Goal: Task Accomplishment & Management: Manage account settings

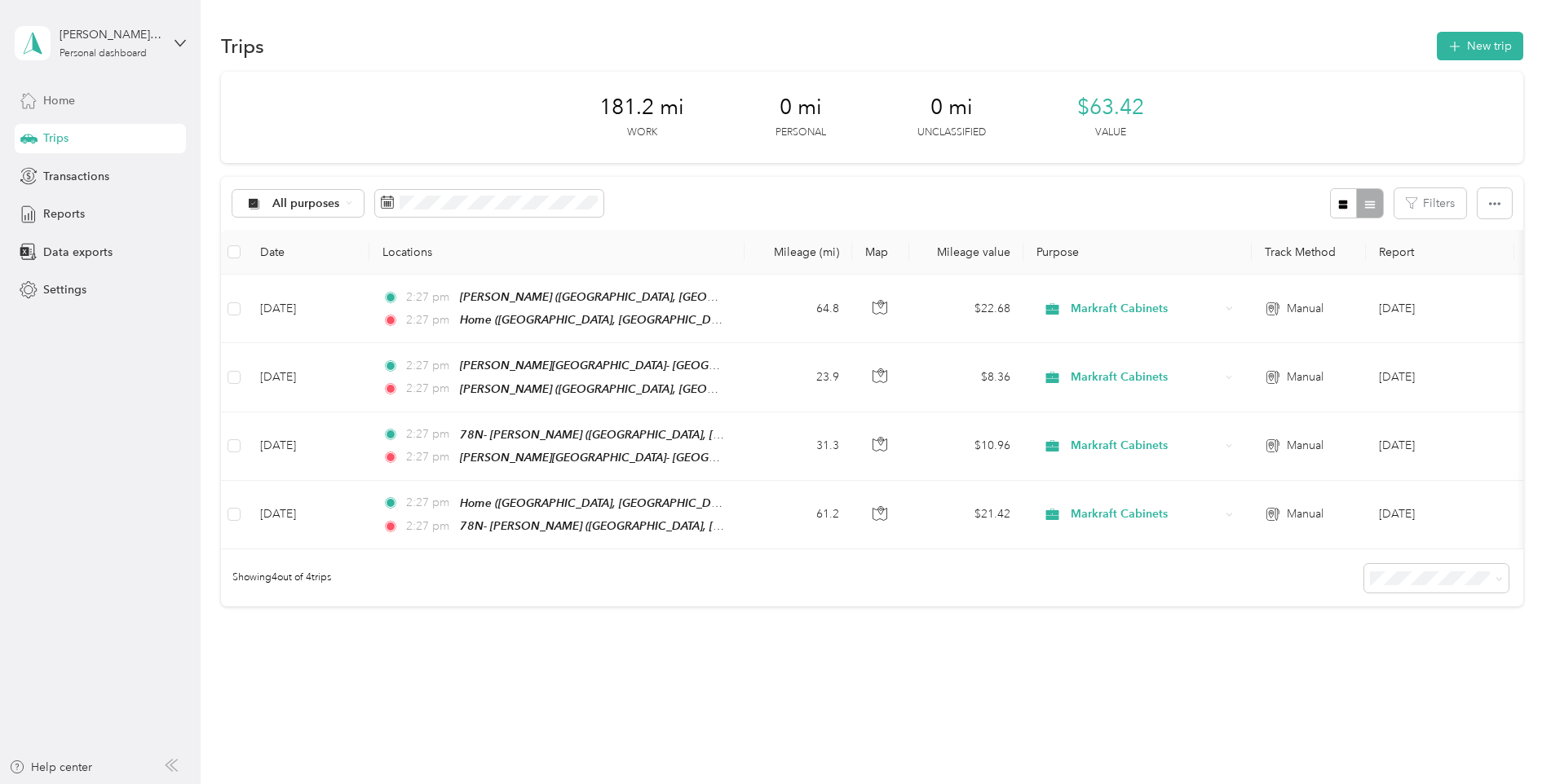
click at [80, 95] on div "Home" at bounding box center [100, 100] width 172 height 30
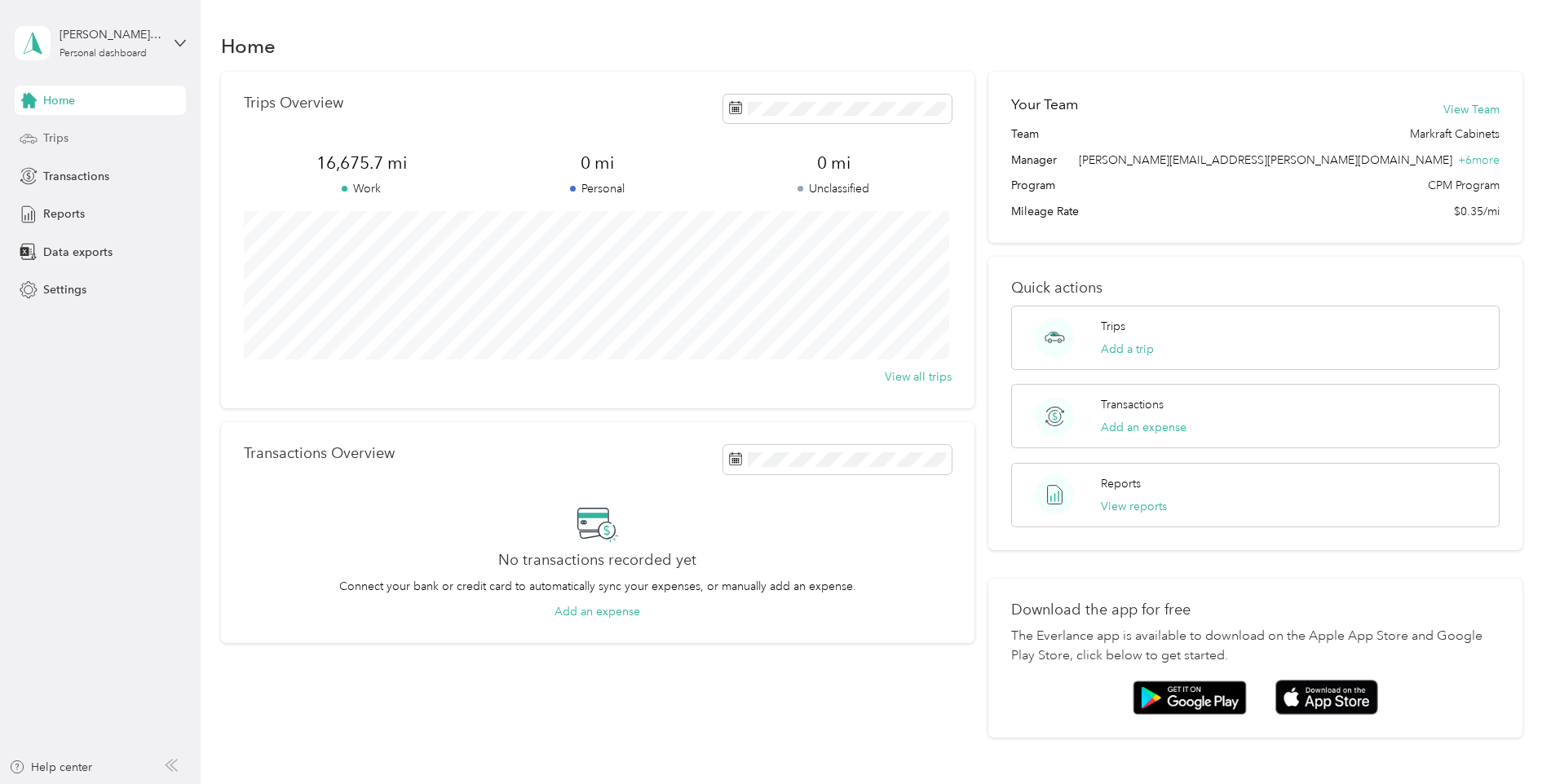
click at [97, 132] on div "Trips" at bounding box center [100, 139] width 172 height 30
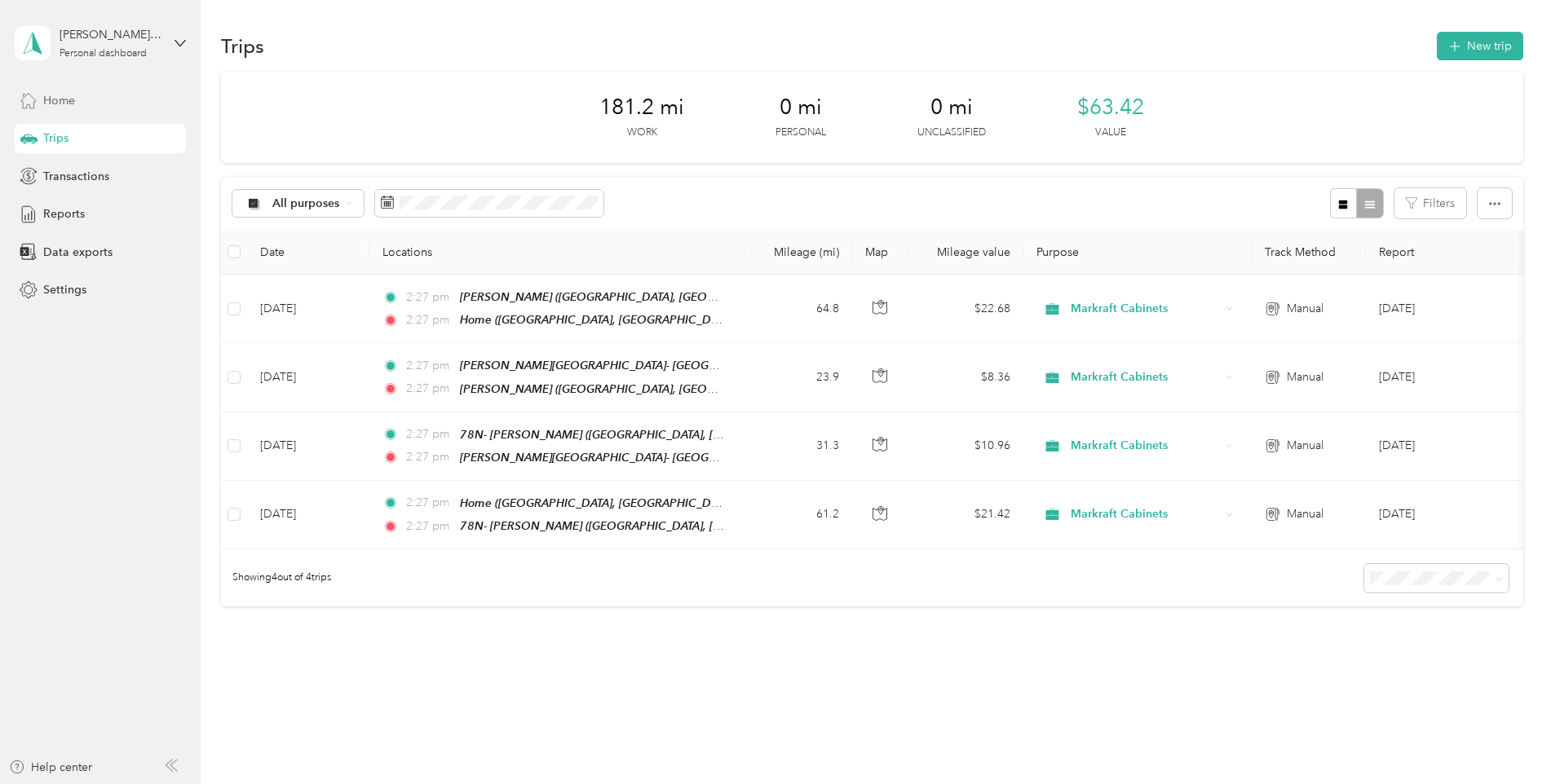
click at [105, 108] on div "Home" at bounding box center [100, 100] width 172 height 30
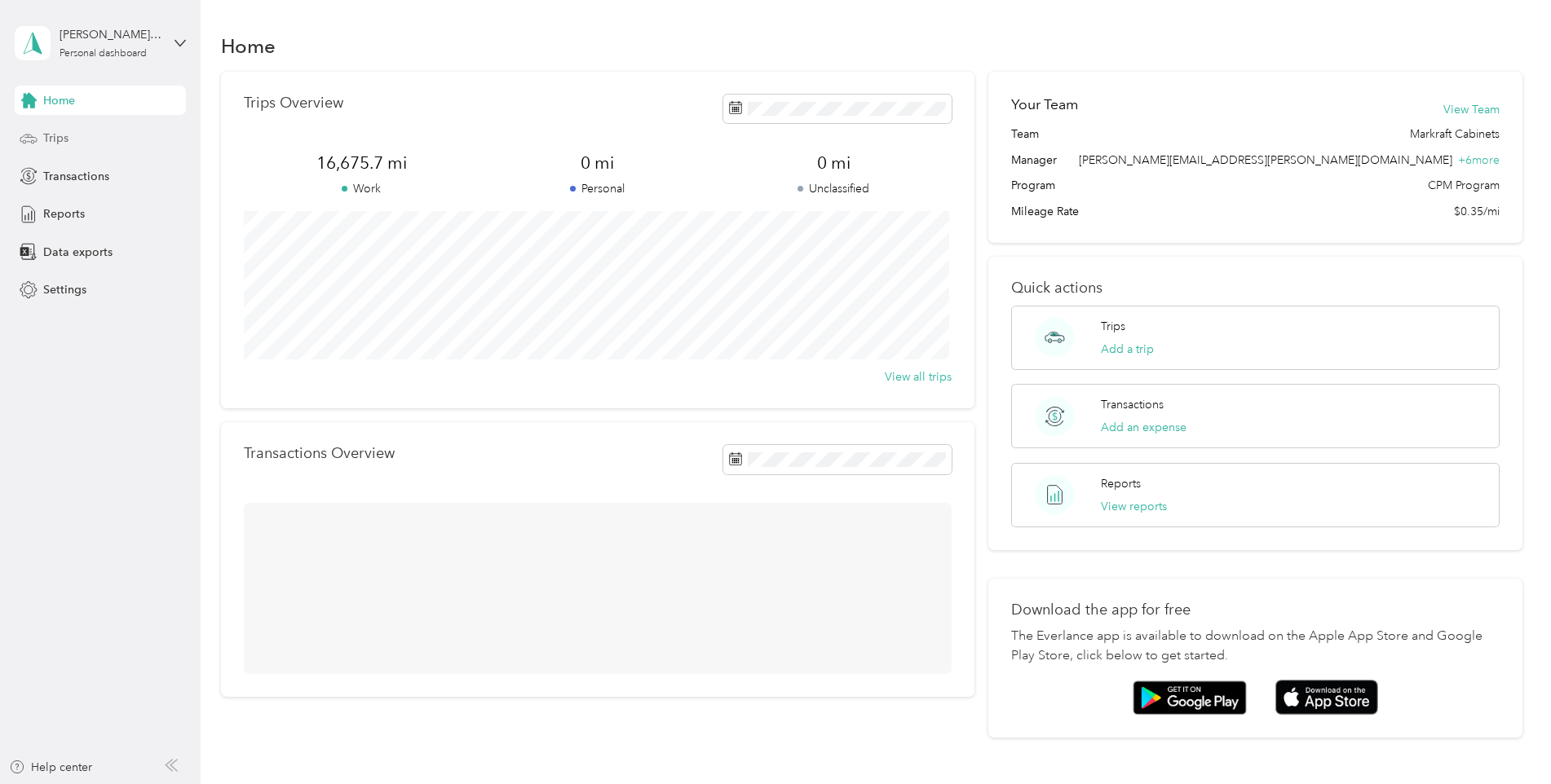
click at [94, 141] on div "Trips" at bounding box center [100, 139] width 172 height 30
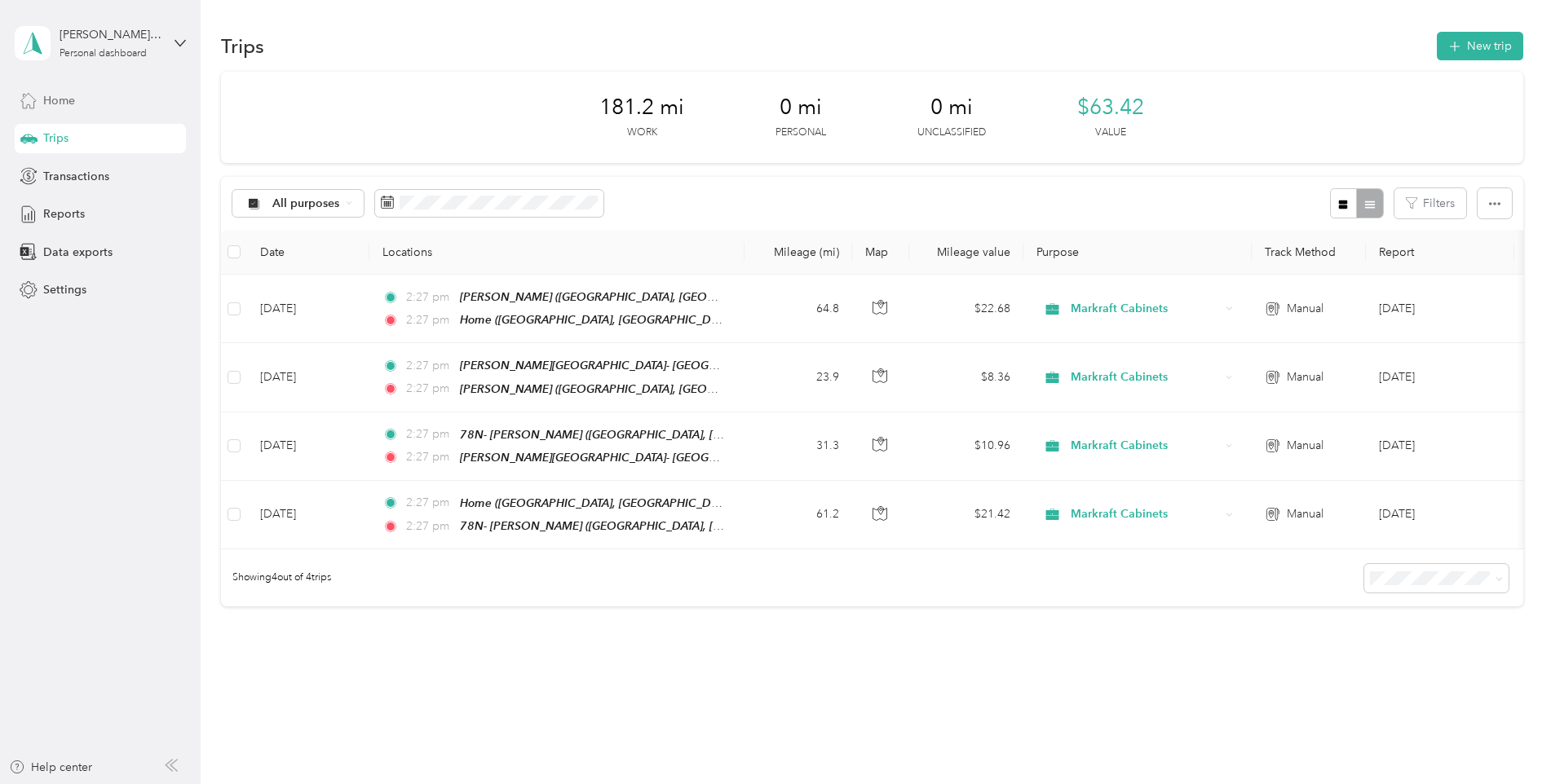
click at [131, 97] on div "Home" at bounding box center [100, 100] width 172 height 30
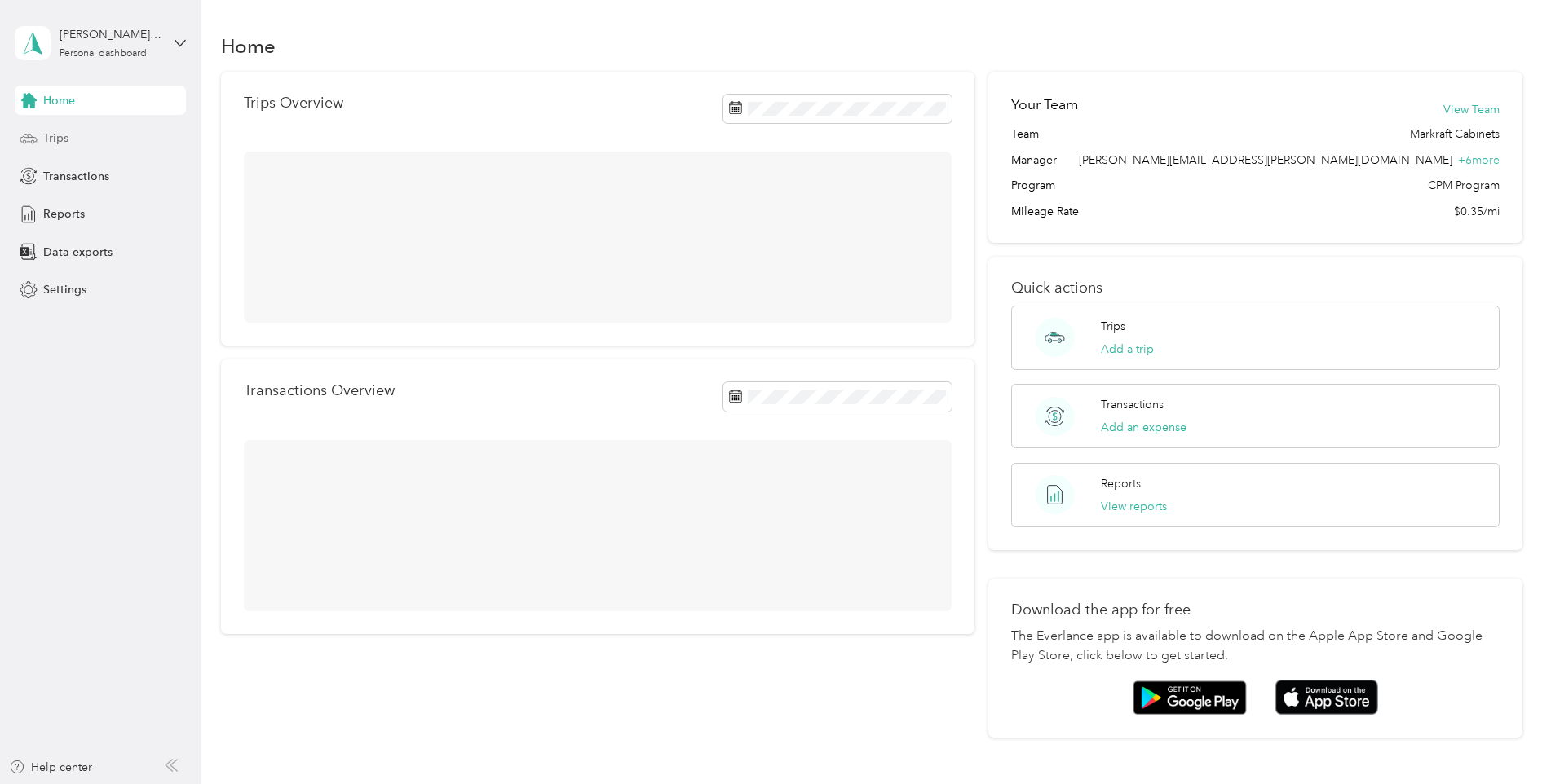
click at [100, 128] on div "Trips" at bounding box center [100, 139] width 172 height 30
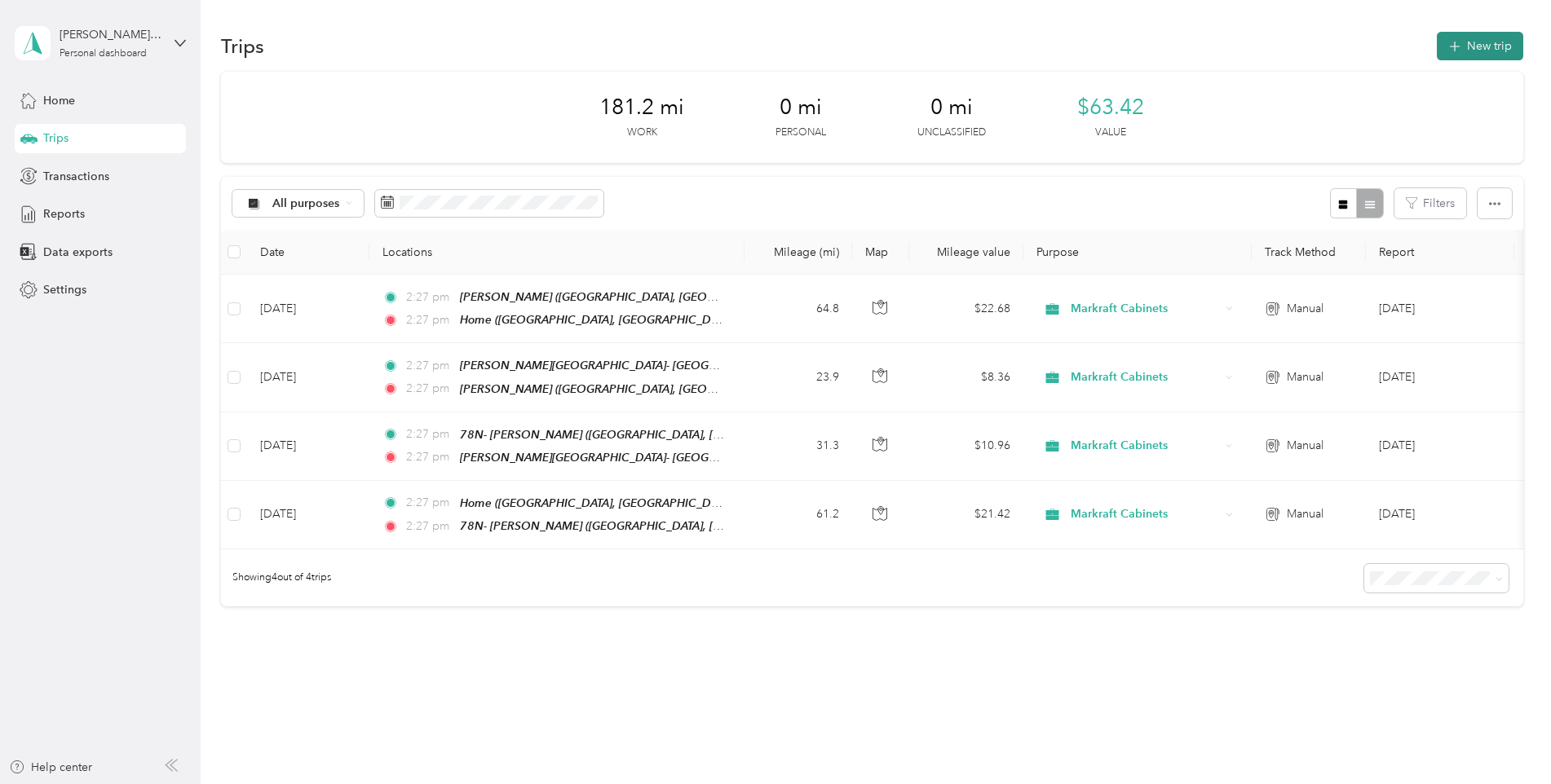
click at [1483, 41] on button "New trip" at bounding box center [1480, 46] width 86 height 29
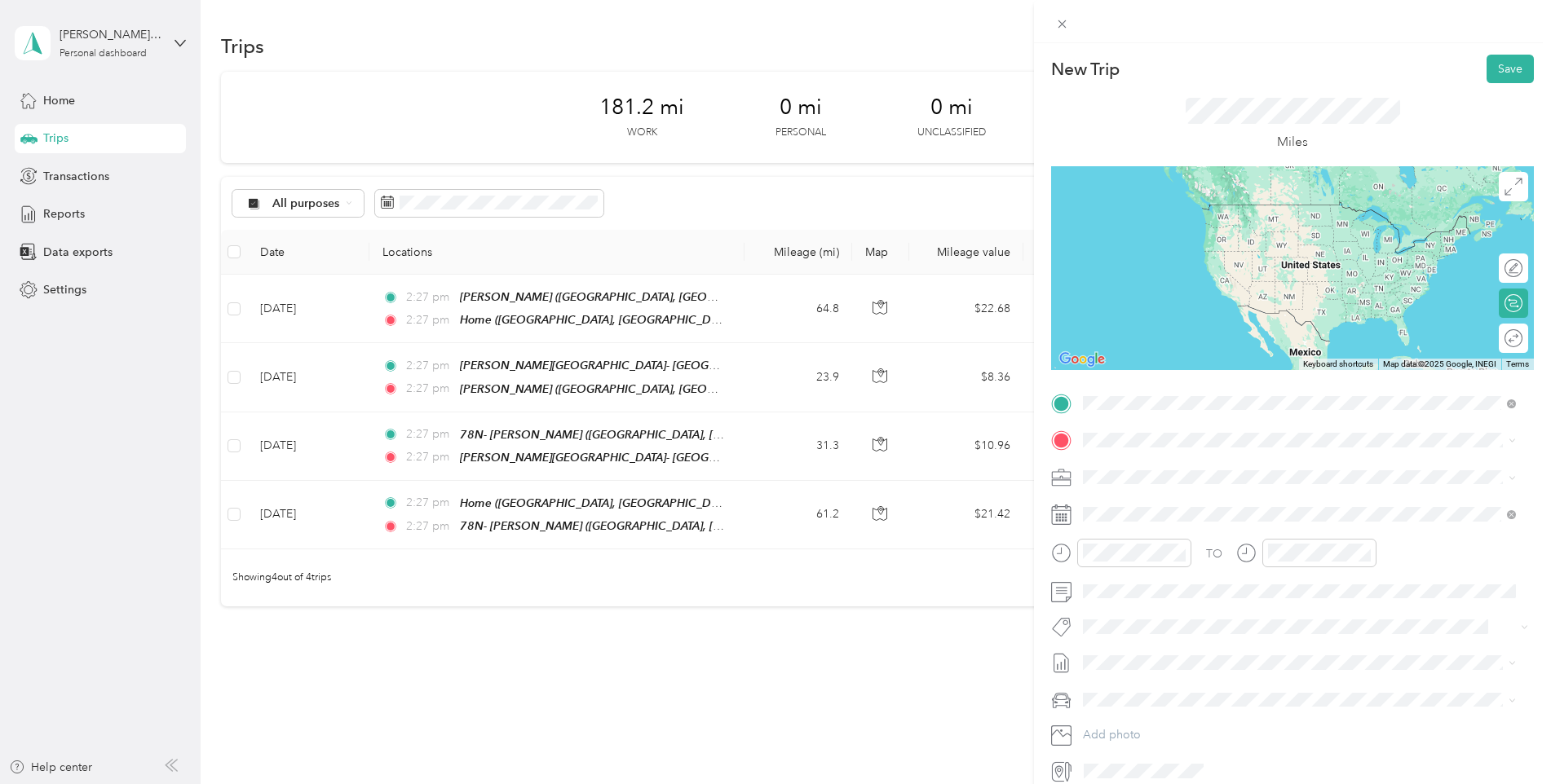
click at [1150, 580] on div "Home" at bounding box center [1267, 587] width 307 height 15
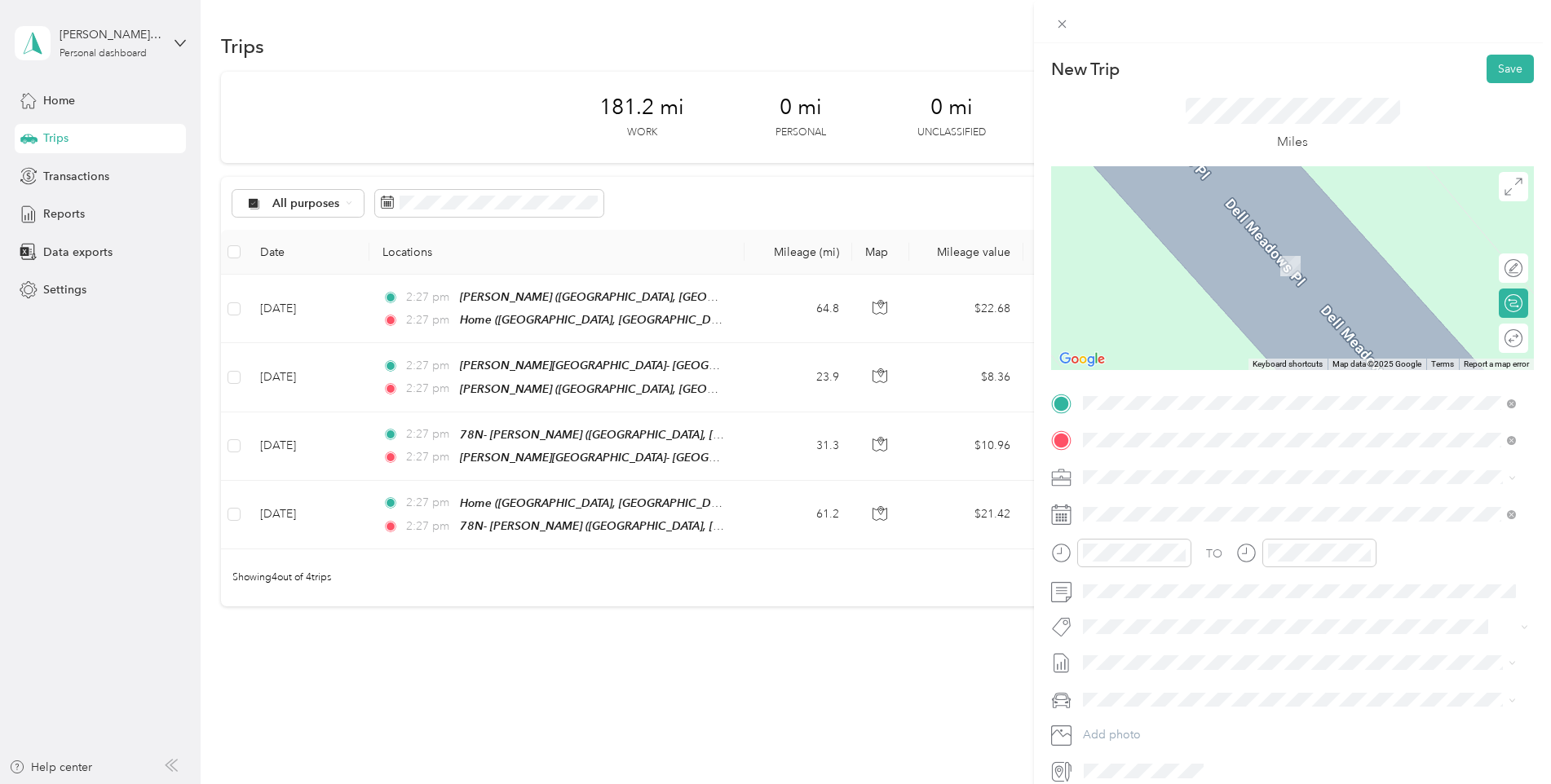
click at [1180, 511] on div "MCR Trust Mill Creek [STREET_ADDRESS][PERSON_NAME][PERSON_NAME][US_STATE]" at bounding box center [1285, 514] width 344 height 35
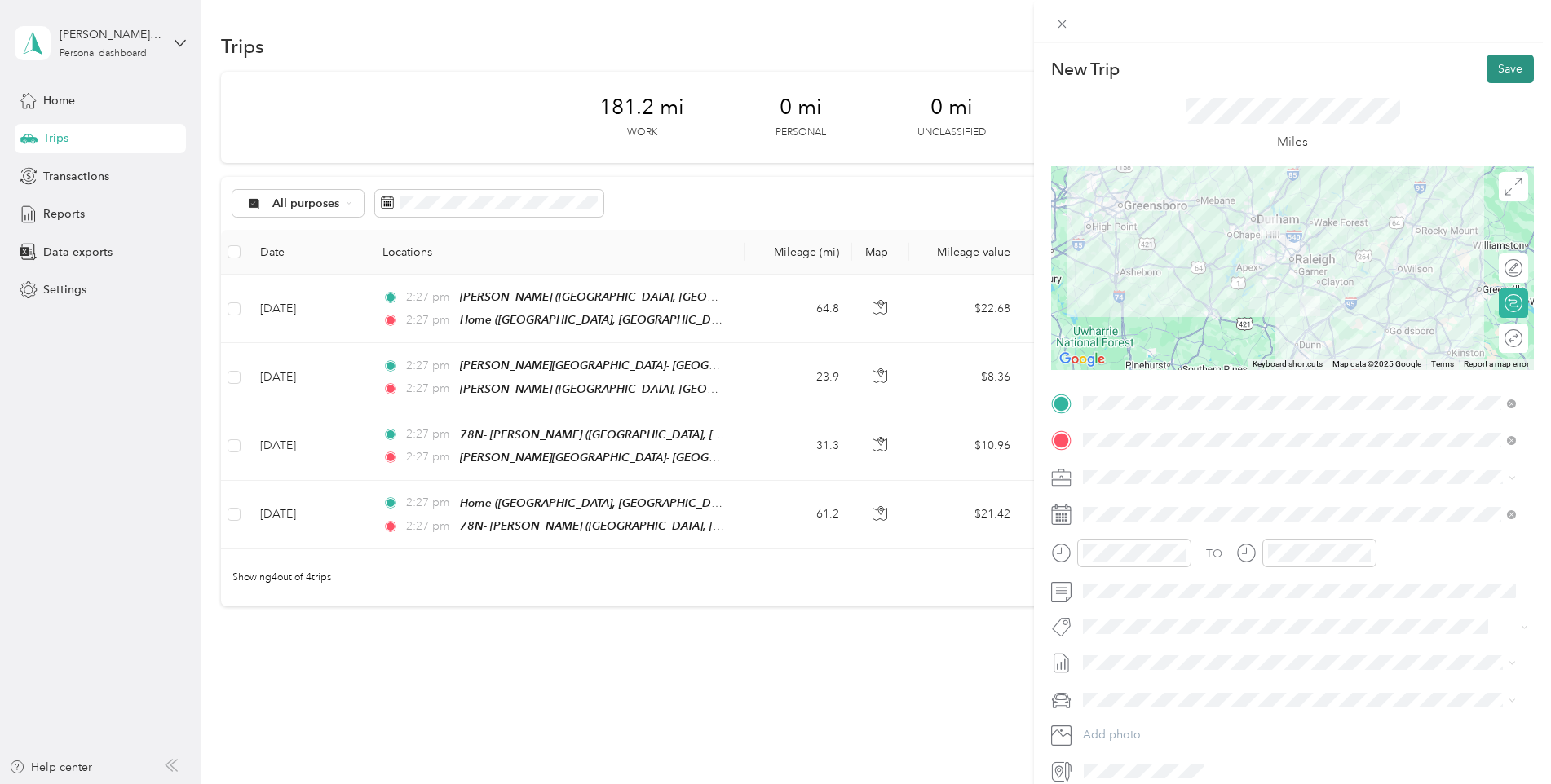
click at [1503, 67] on button "Save" at bounding box center [1510, 68] width 48 height 29
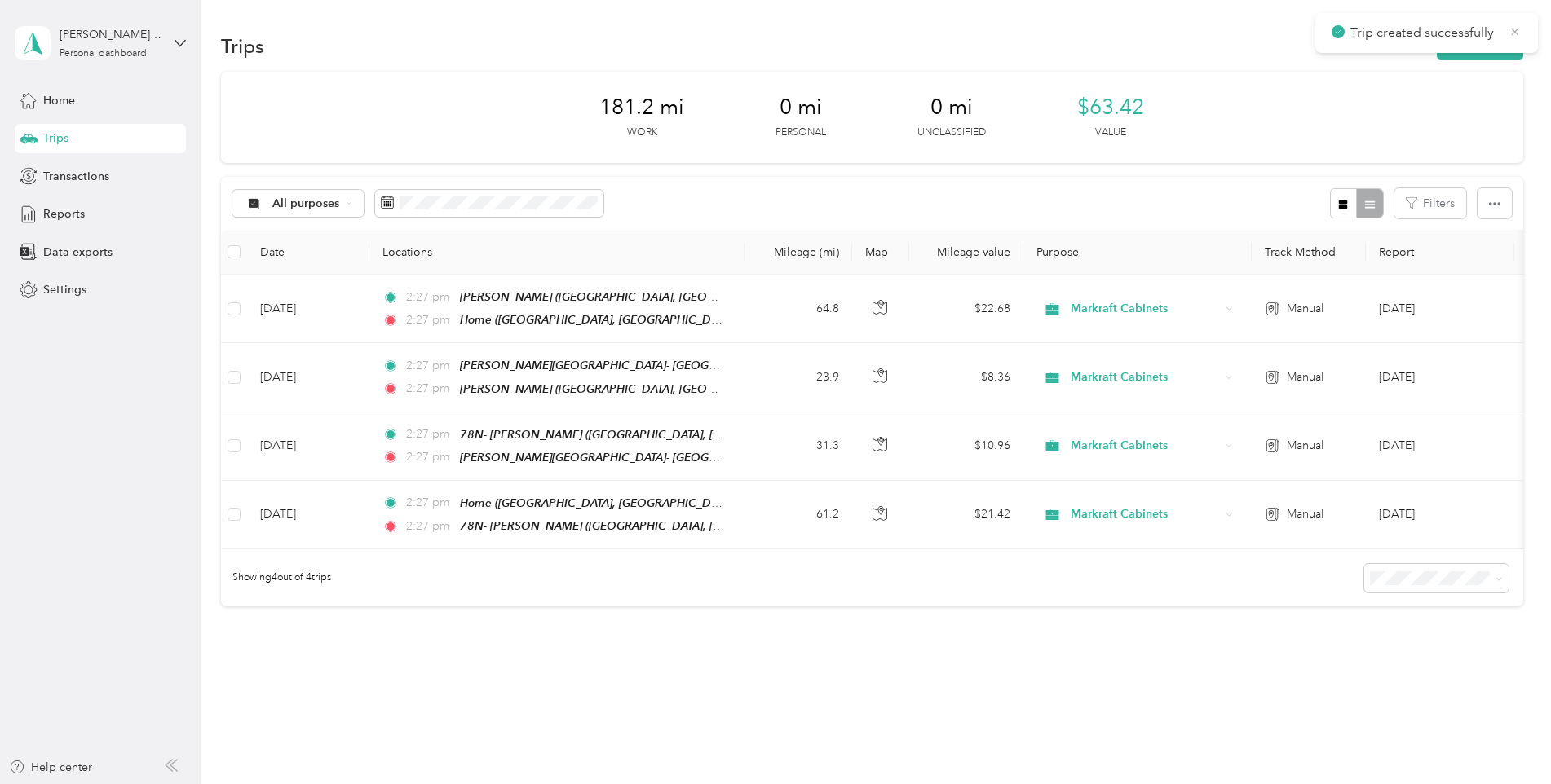
click at [1514, 36] on icon at bounding box center [1514, 32] width 13 height 15
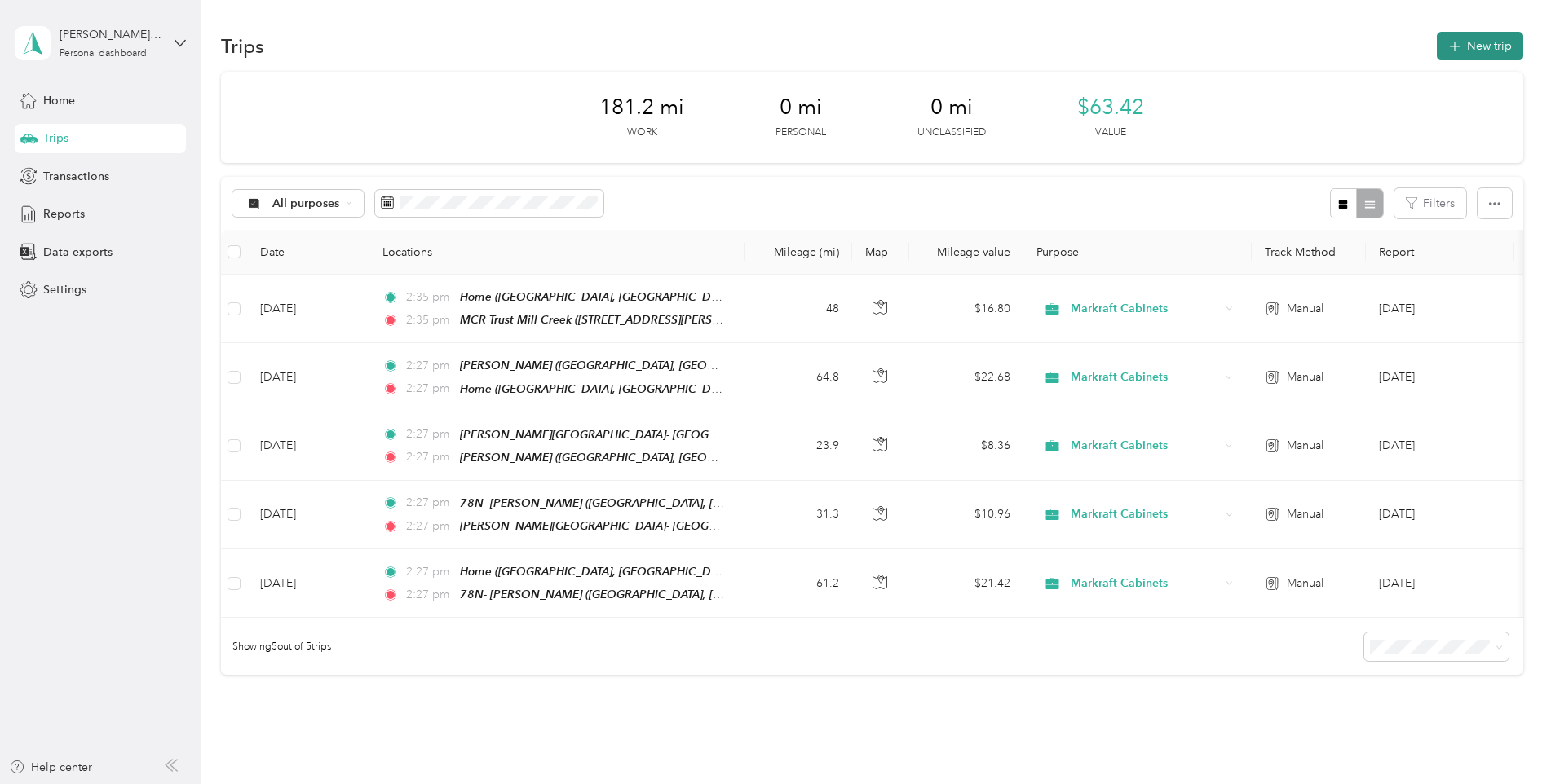
click at [1502, 36] on button "New trip" at bounding box center [1480, 46] width 86 height 29
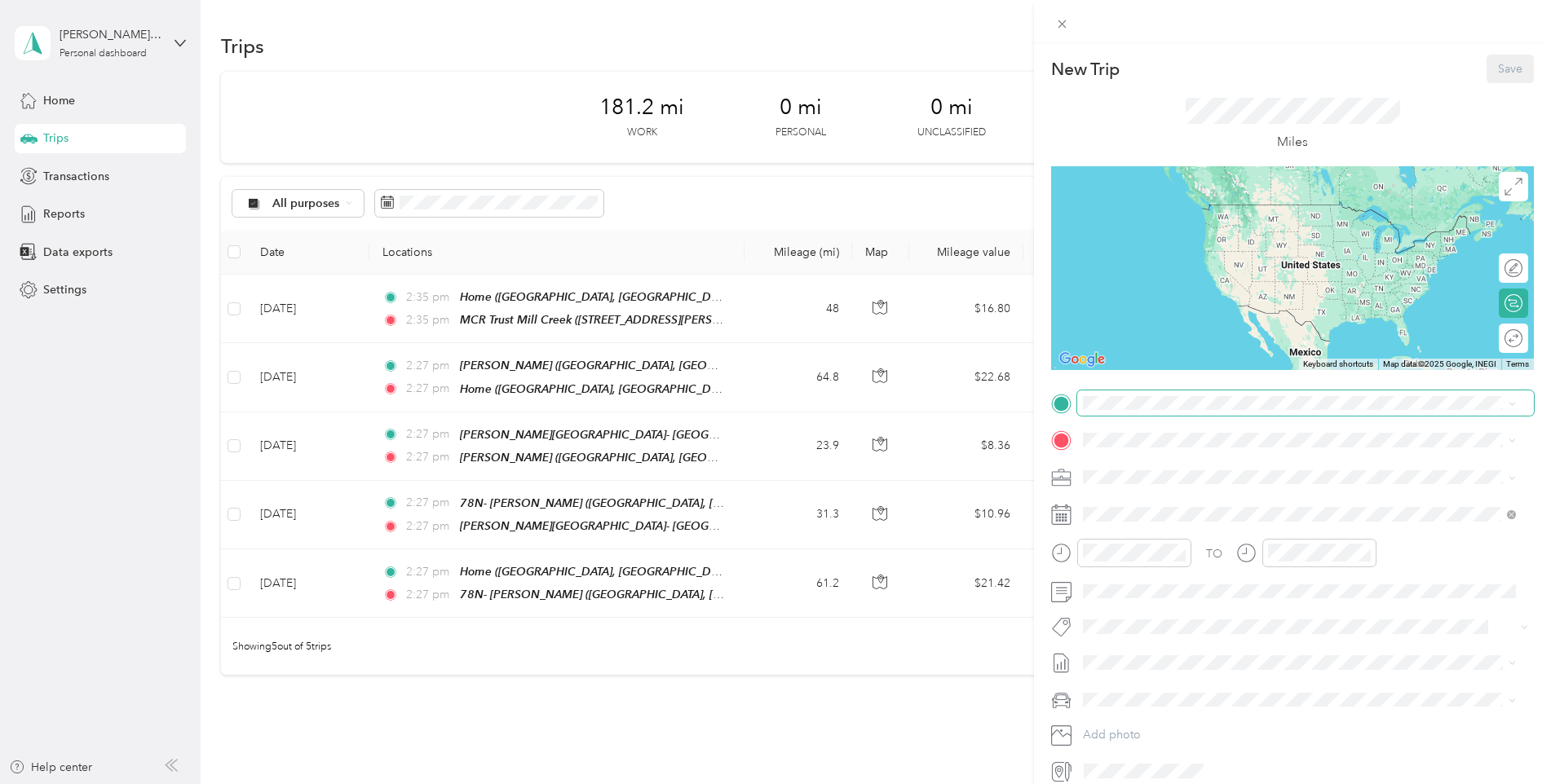
click at [1172, 394] on span at bounding box center [1305, 403] width 456 height 26
click at [1162, 481] on span "[STREET_ADDRESS][PERSON_NAME][PERSON_NAME][US_STATE]" at bounding box center [1285, 486] width 344 height 14
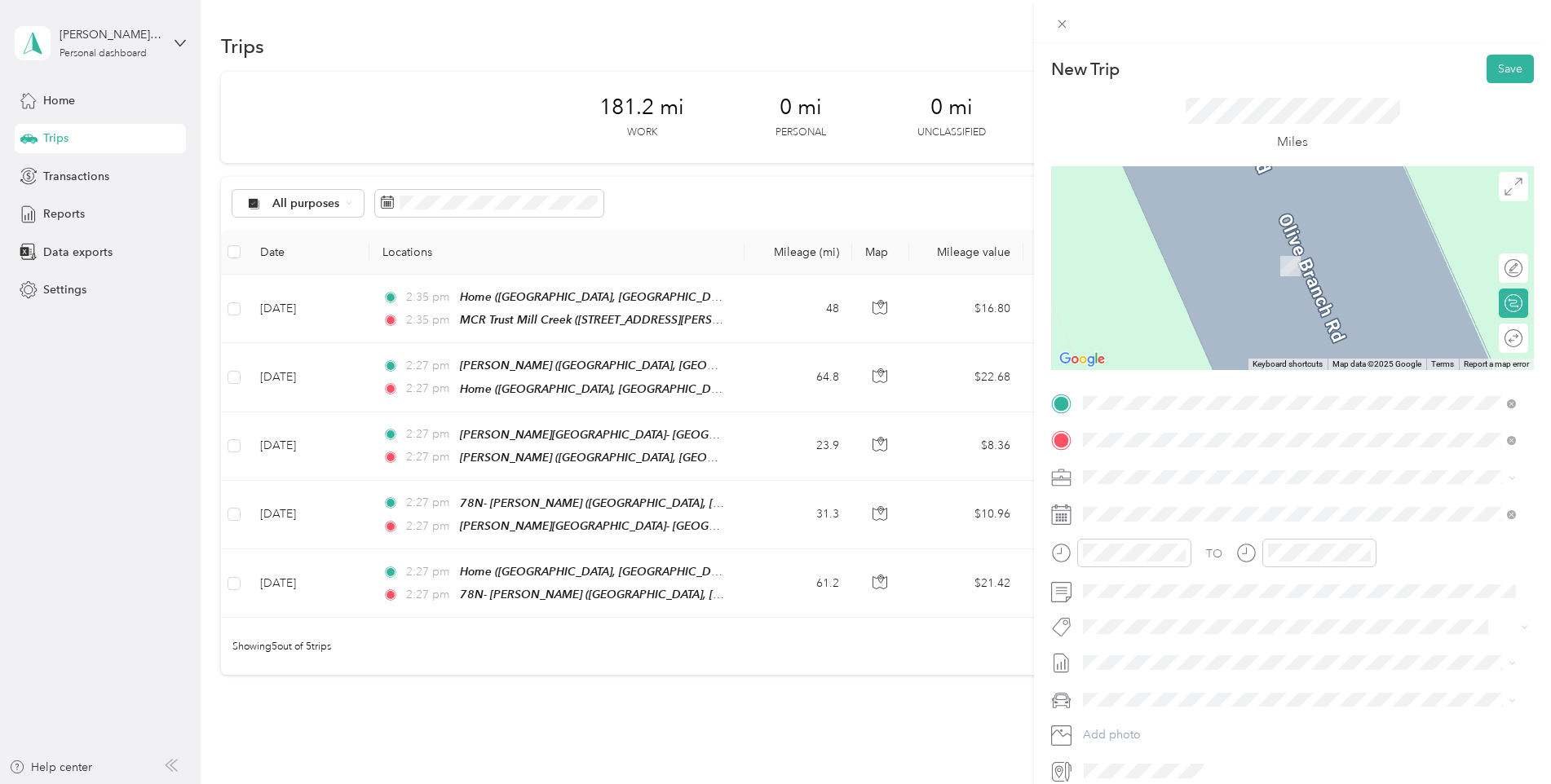
click at [1172, 507] on strong "Temp Showroom" at bounding box center [1158, 504] width 90 height 15
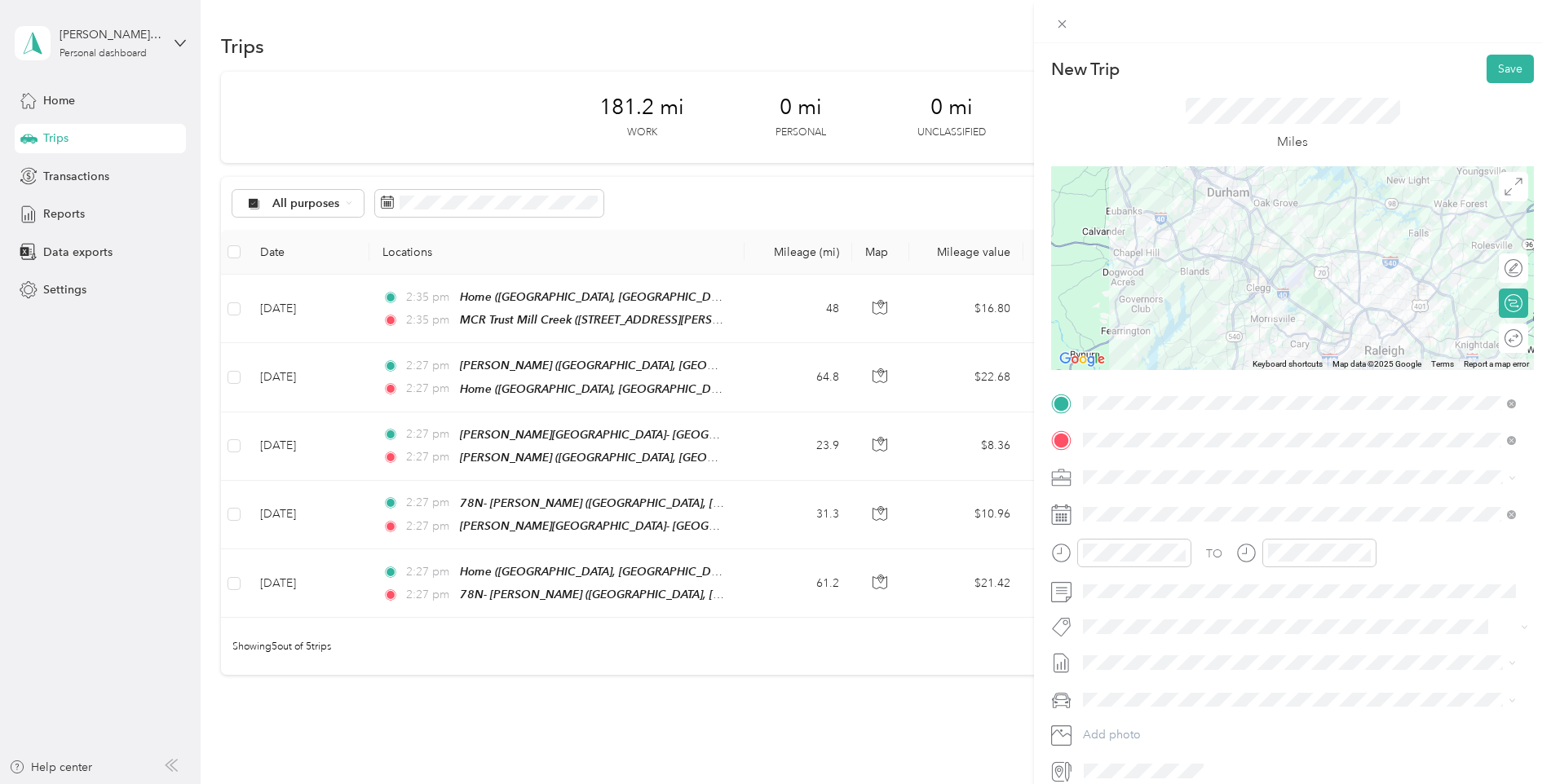
click at [1524, 70] on form "New Trip Save This trip cannot be edited because it is either under review, app…" at bounding box center [1292, 419] width 517 height 729
click at [1506, 70] on button "Save" at bounding box center [1510, 68] width 48 height 29
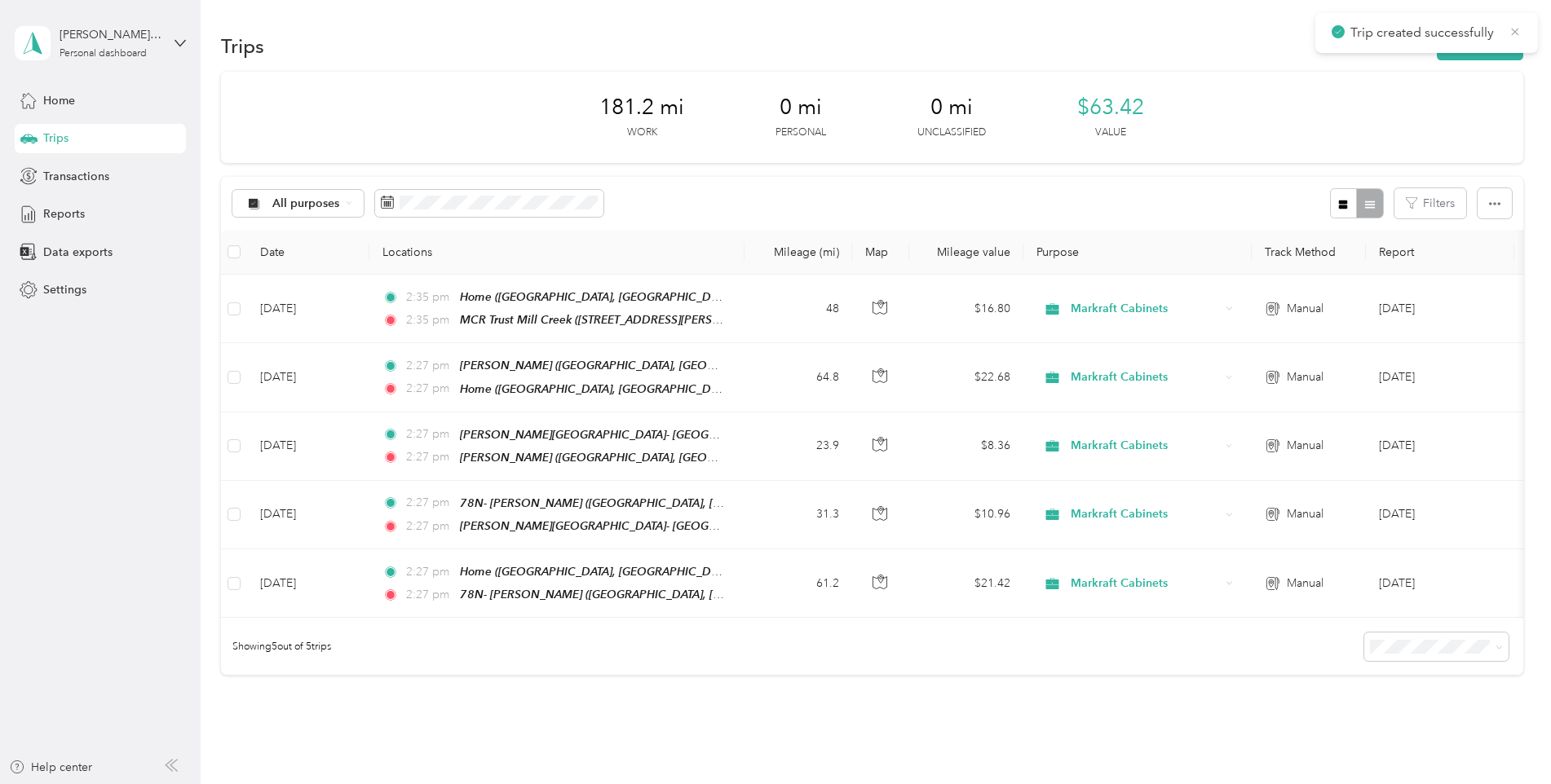
click at [1511, 37] on icon at bounding box center [1514, 32] width 13 height 15
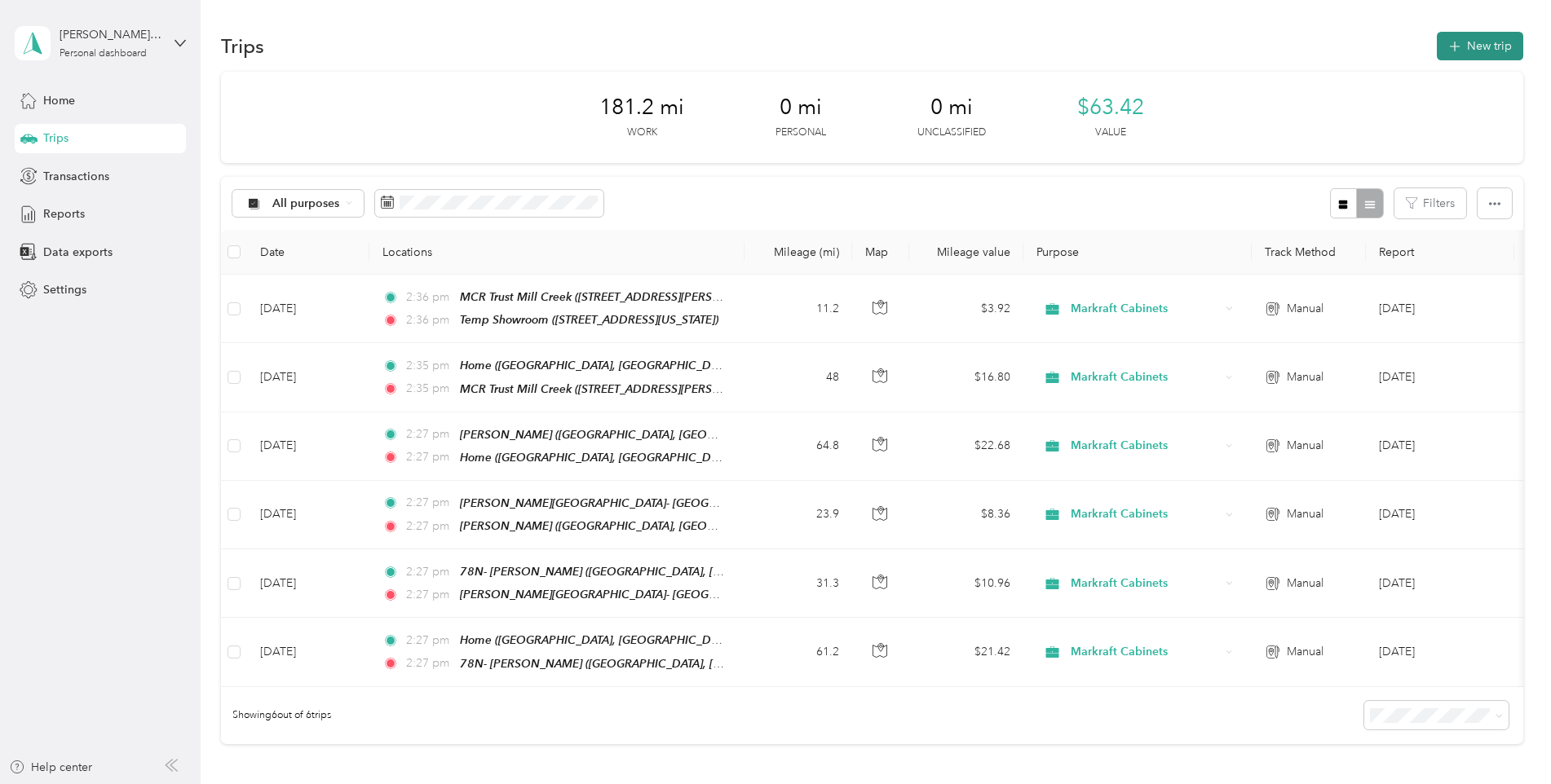
click at [1502, 44] on button "New trip" at bounding box center [1480, 46] width 86 height 29
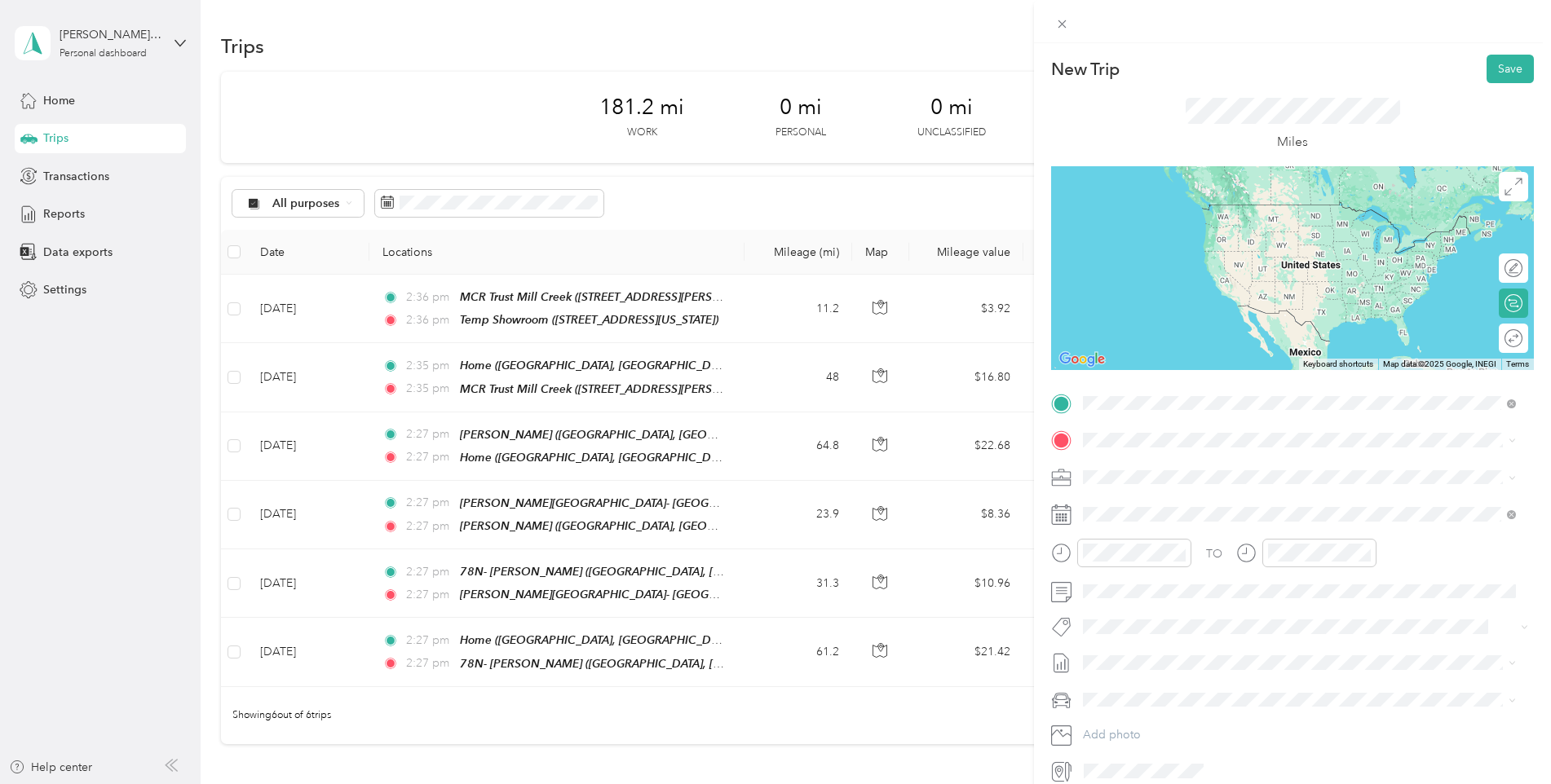
click at [1161, 474] on div "Temp Showroom [STREET_ADDRESS][US_STATE]" at bounding box center [1195, 478] width 163 height 35
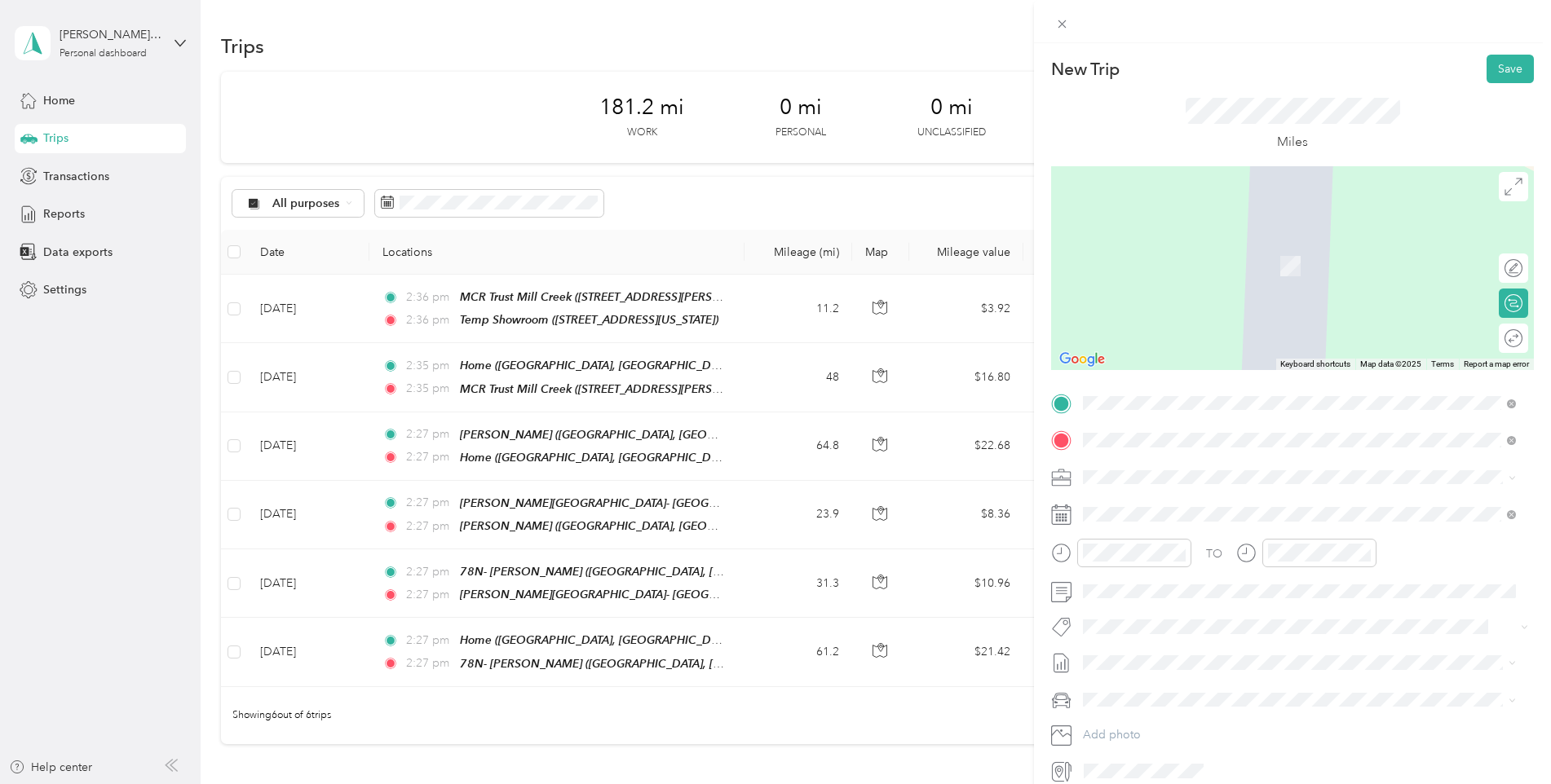
click at [1143, 529] on span "[STREET_ADDRESS][US_STATE]" at bounding box center [1195, 522] width 163 height 14
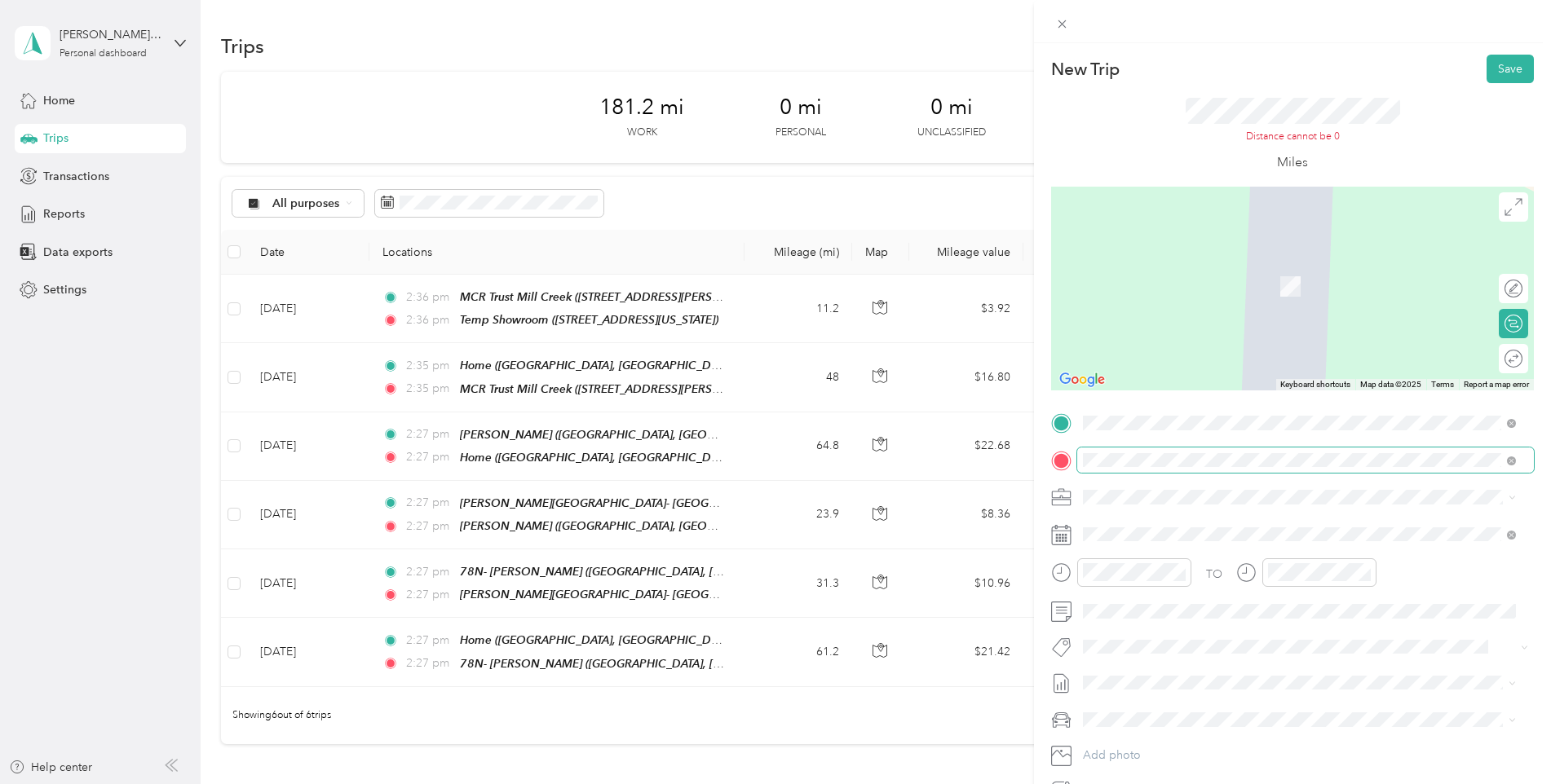
click at [1510, 456] on span at bounding box center [1511, 460] width 9 height 14
click at [1519, 421] on span at bounding box center [1305, 423] width 456 height 26
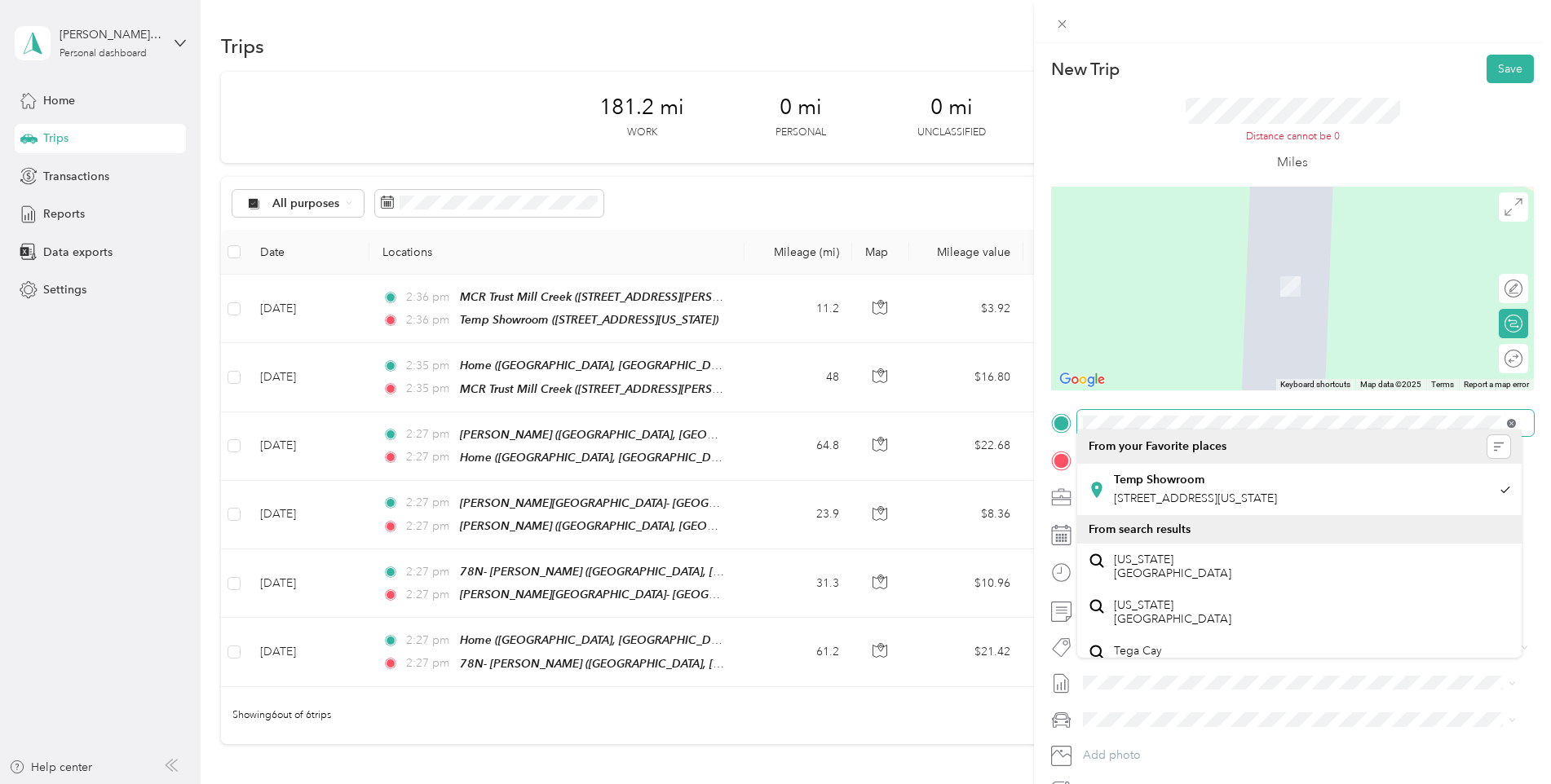
click at [1514, 421] on span at bounding box center [1305, 423] width 456 height 26
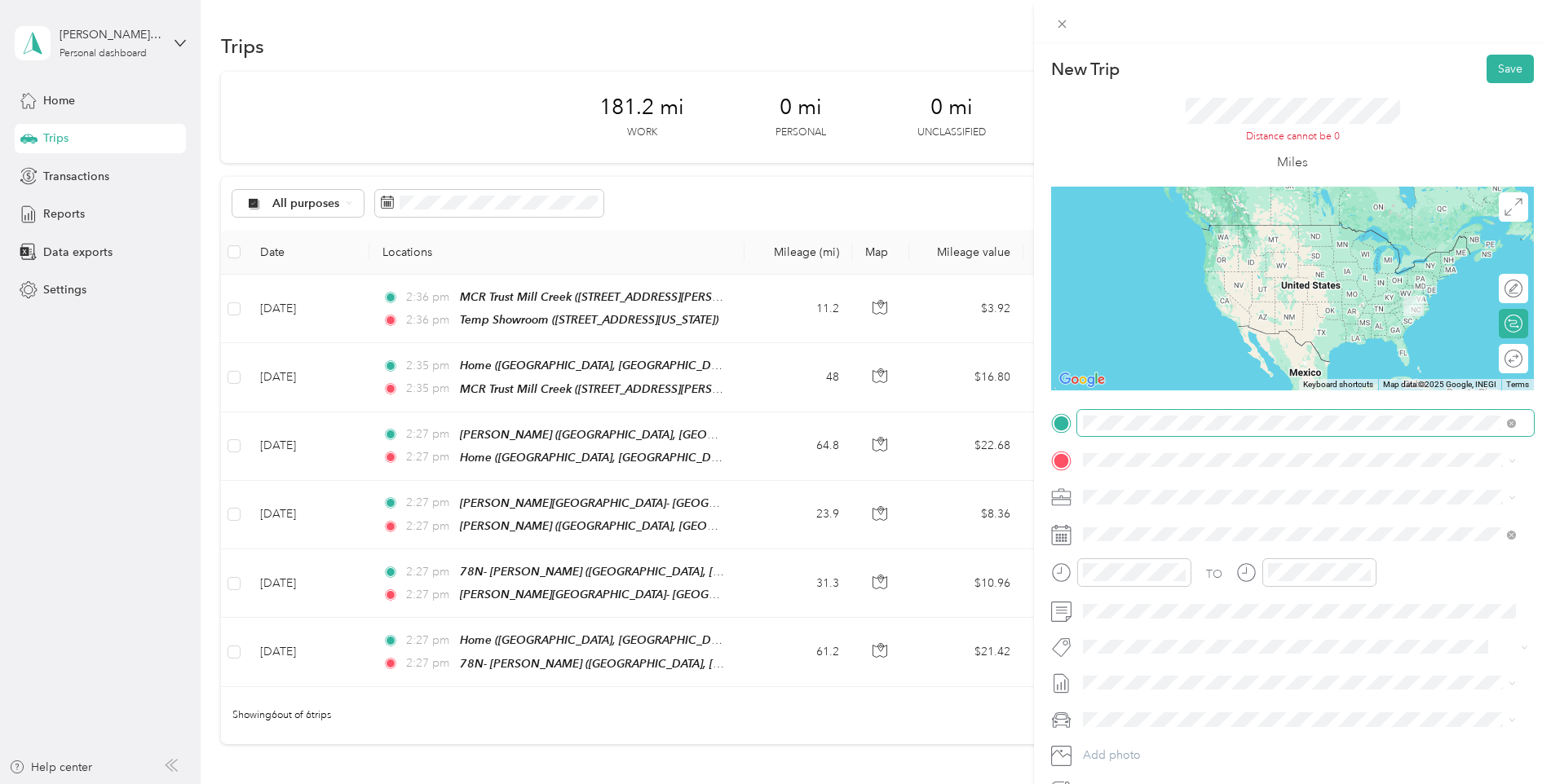
click at [1274, 504] on span "[STREET_ADDRESS][US_STATE]" at bounding box center [1195, 505] width 163 height 14
click at [1158, 637] on div "Home" at bounding box center [1267, 644] width 307 height 15
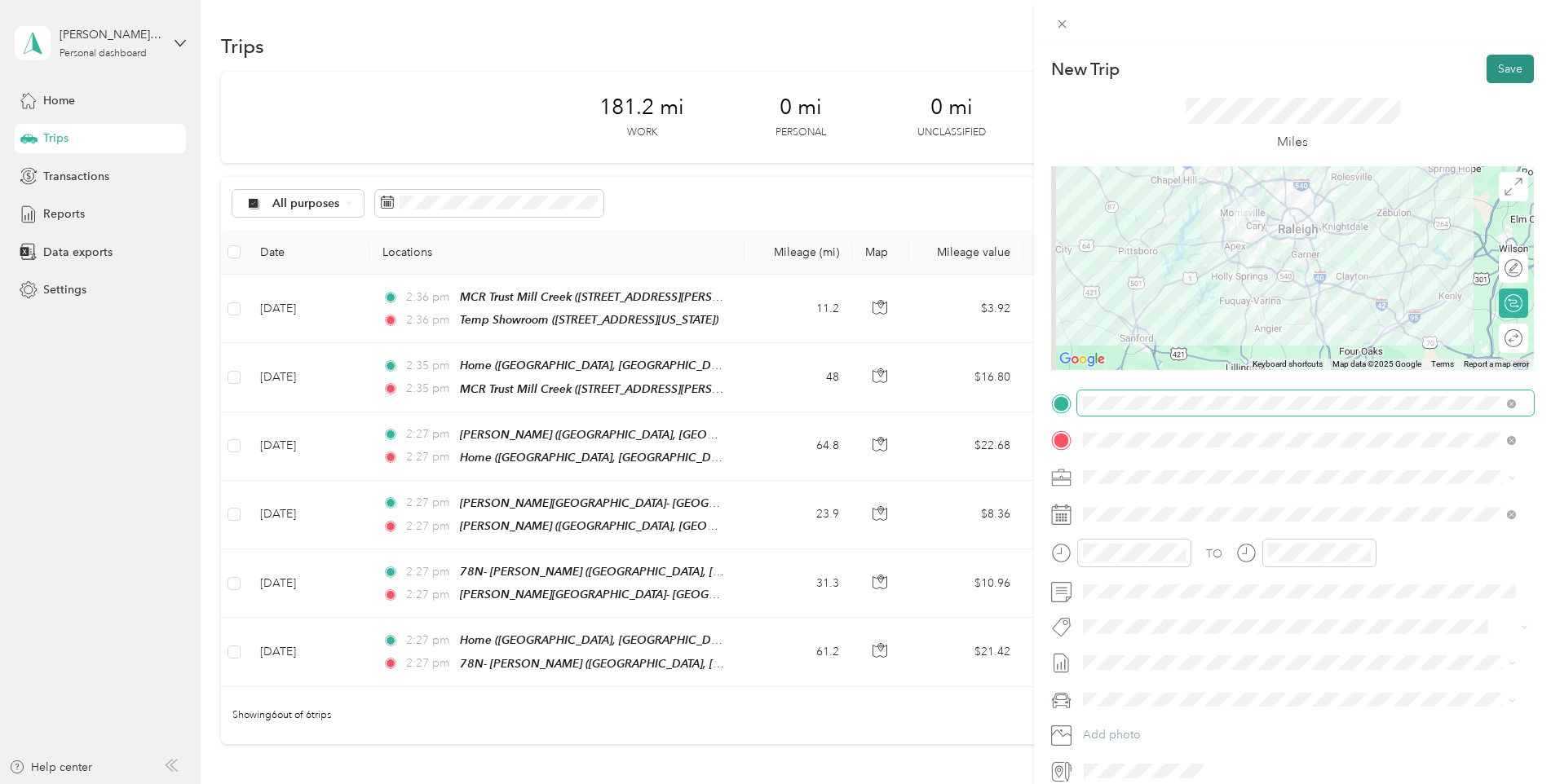
click at [1505, 61] on button "Save" at bounding box center [1510, 68] width 48 height 29
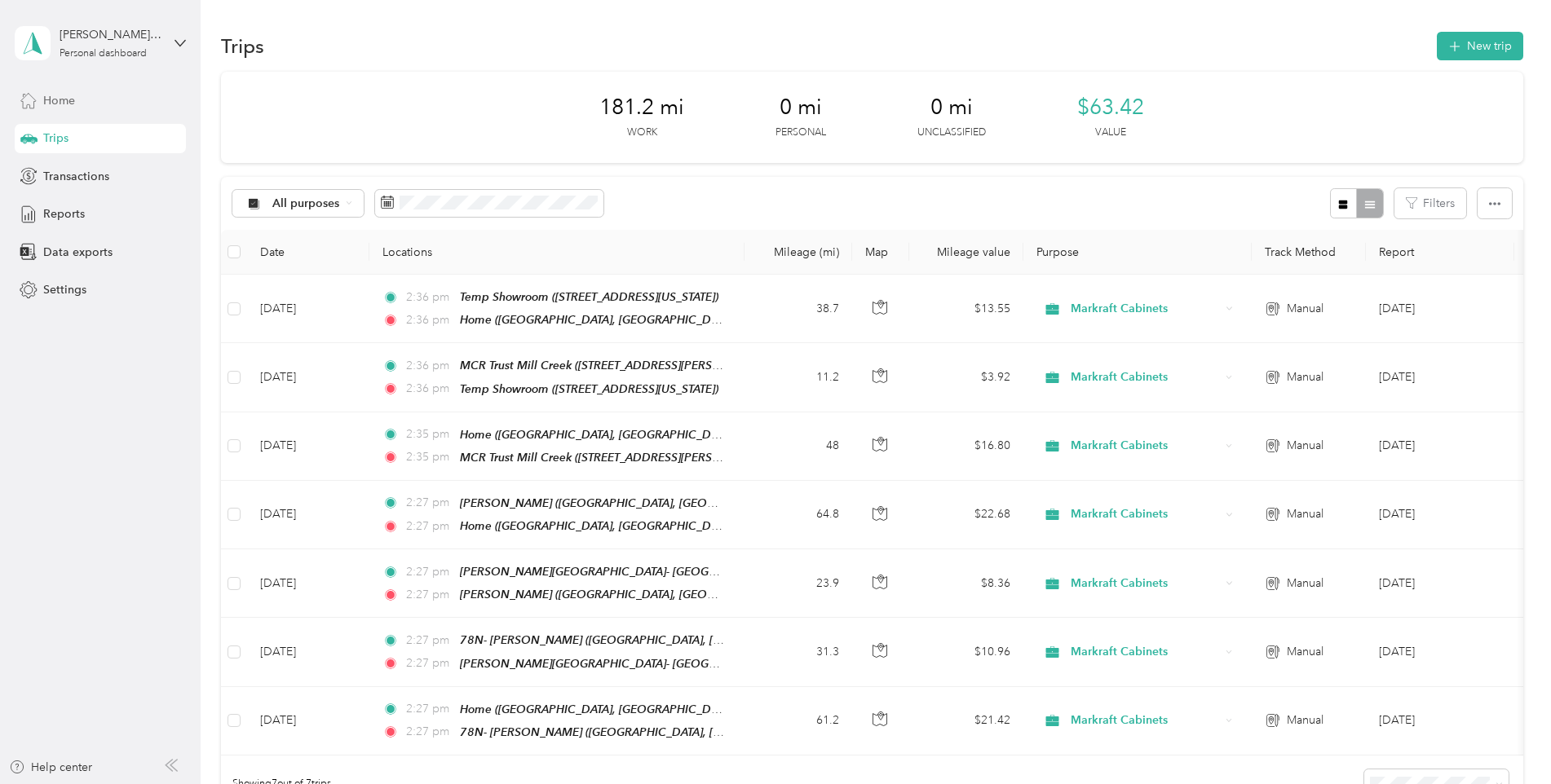
click at [103, 108] on div "Home" at bounding box center [100, 100] width 172 height 30
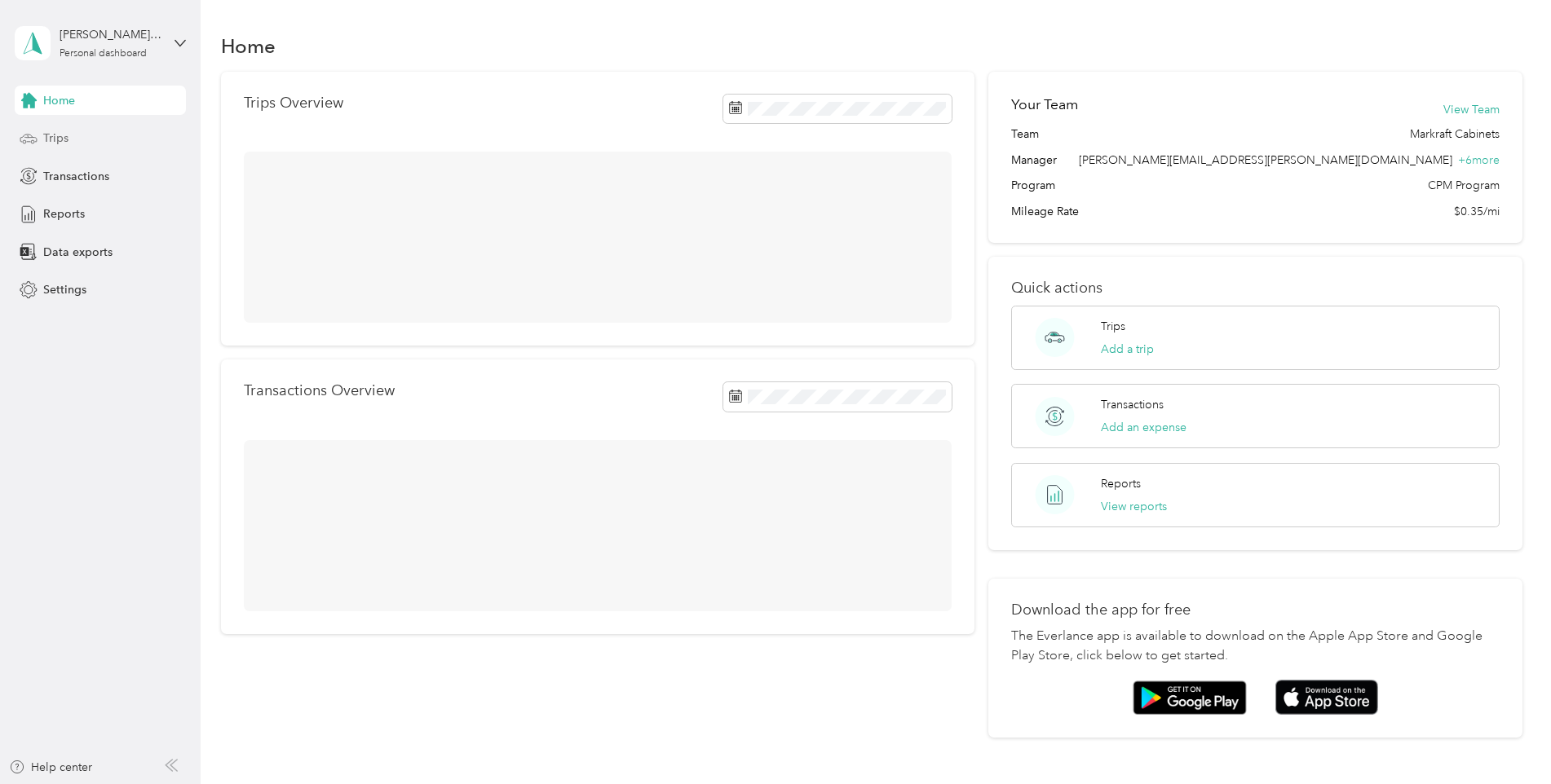
click at [71, 131] on div "Trips" at bounding box center [100, 139] width 172 height 30
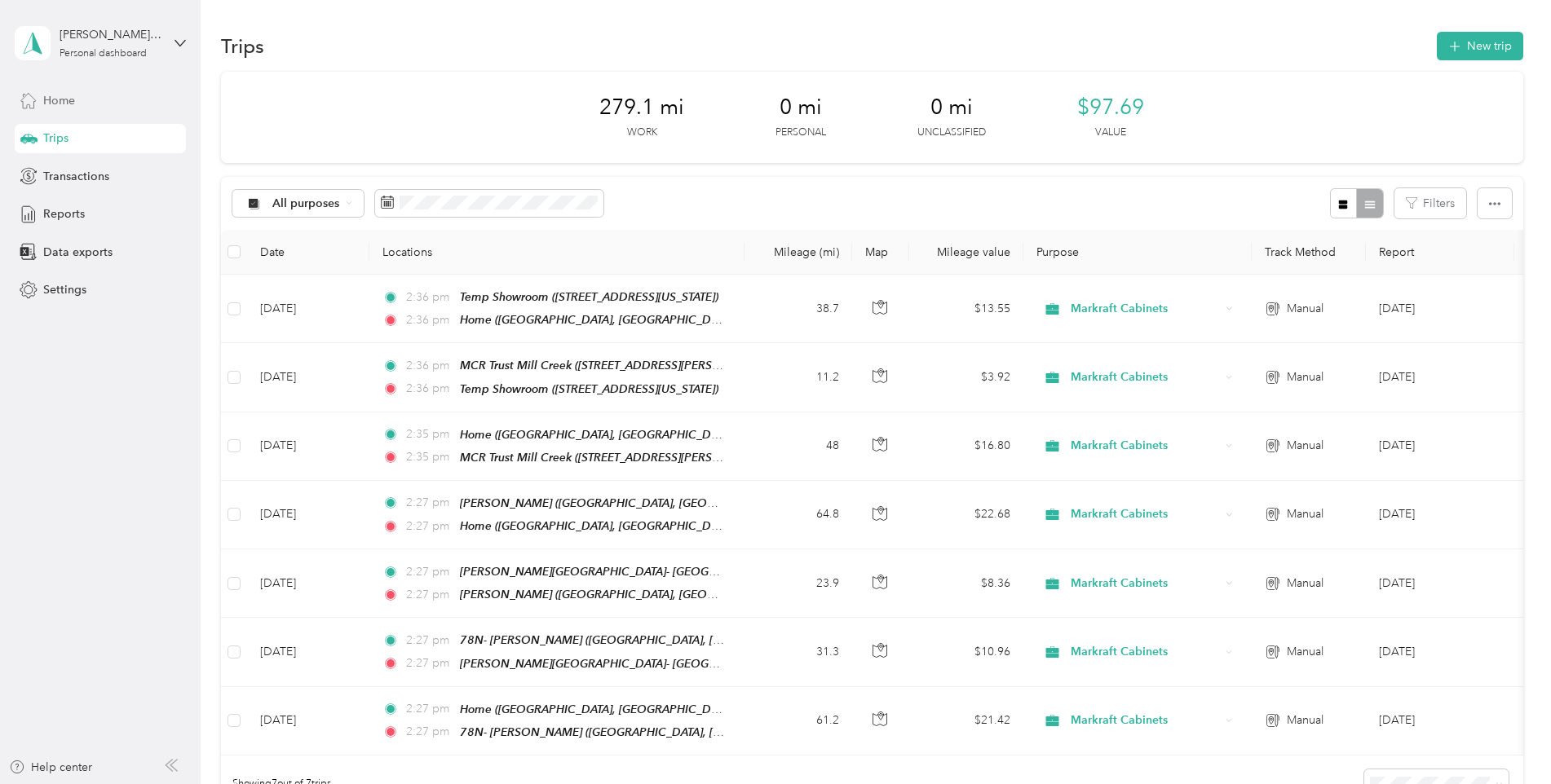
click at [84, 96] on div "Home" at bounding box center [100, 100] width 172 height 30
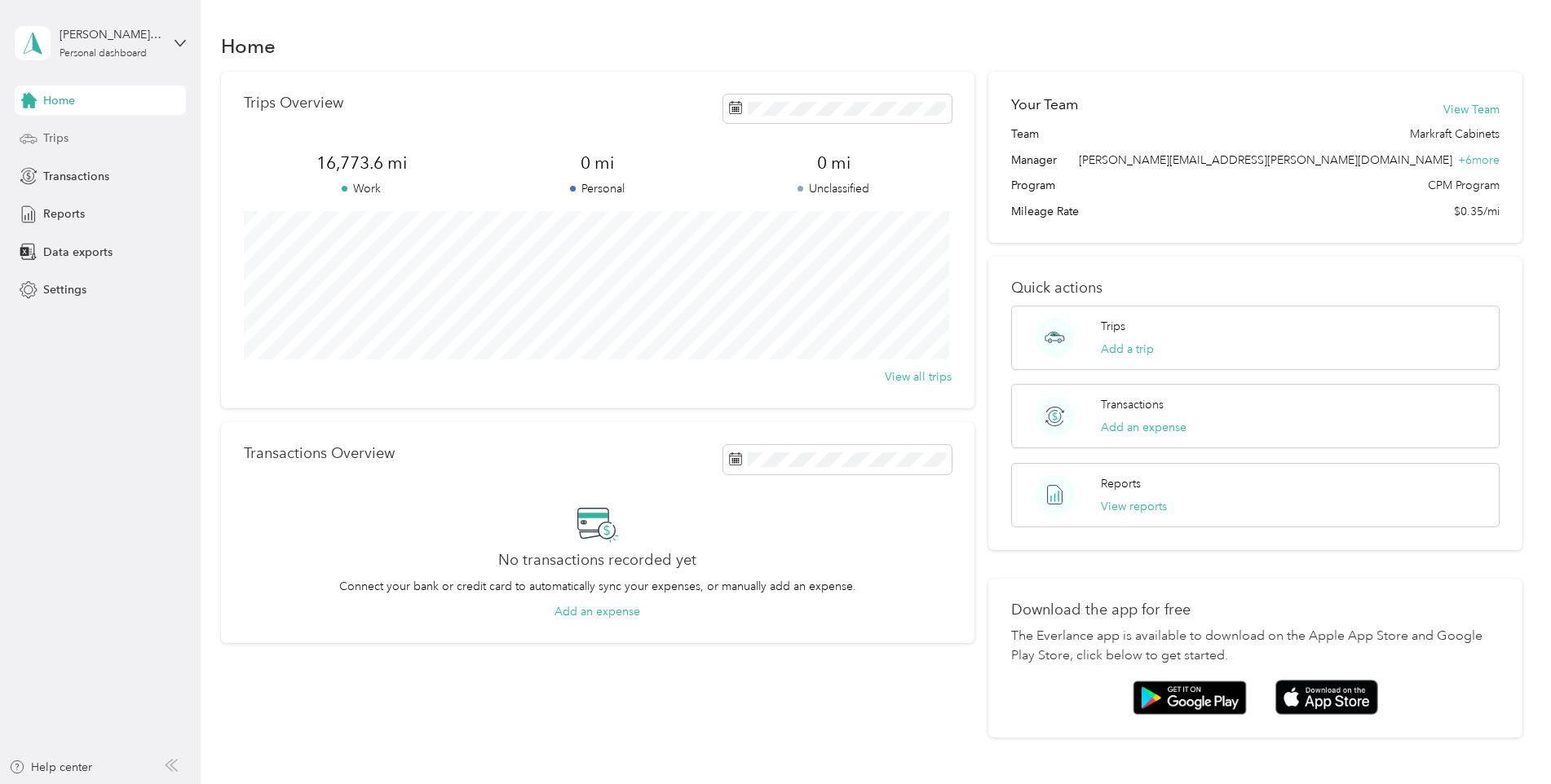
click at [88, 135] on div "Trips" at bounding box center [100, 139] width 172 height 30
